Goal: Find contact information: Find contact information

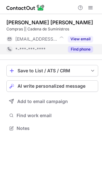
scroll to position [124, 102]
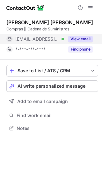
click at [77, 40] on button "View email" at bounding box center [80, 39] width 25 height 6
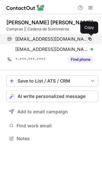
click at [91, 38] on span at bounding box center [90, 38] width 5 height 5
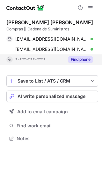
scroll to position [134, 102]
click at [82, 58] on button "Find phone" at bounding box center [80, 59] width 25 height 6
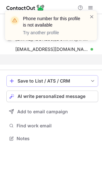
scroll to position [124, 102]
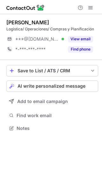
scroll to position [124, 102]
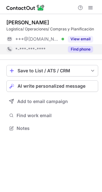
click at [77, 51] on button "Find phone" at bounding box center [80, 49] width 25 height 6
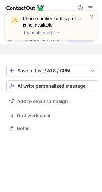
scroll to position [114, 102]
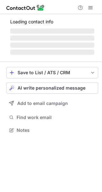
scroll to position [124, 102]
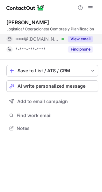
click at [79, 38] on button "View email" at bounding box center [80, 39] width 25 height 6
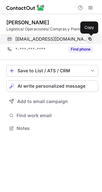
click at [90, 41] on span at bounding box center [90, 38] width 5 height 5
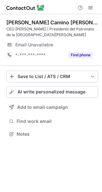
scroll to position [130, 102]
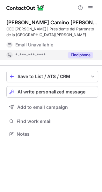
click at [81, 56] on button "Find phone" at bounding box center [80, 55] width 25 height 6
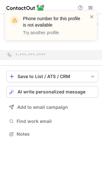
scroll to position [119, 102]
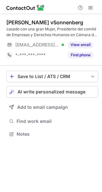
scroll to position [130, 102]
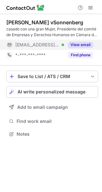
click at [82, 46] on button "View email" at bounding box center [80, 45] width 25 height 6
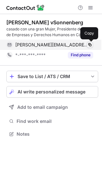
click at [89, 44] on span at bounding box center [90, 44] width 5 height 5
